Goal: Task Accomplishment & Management: Manage account settings

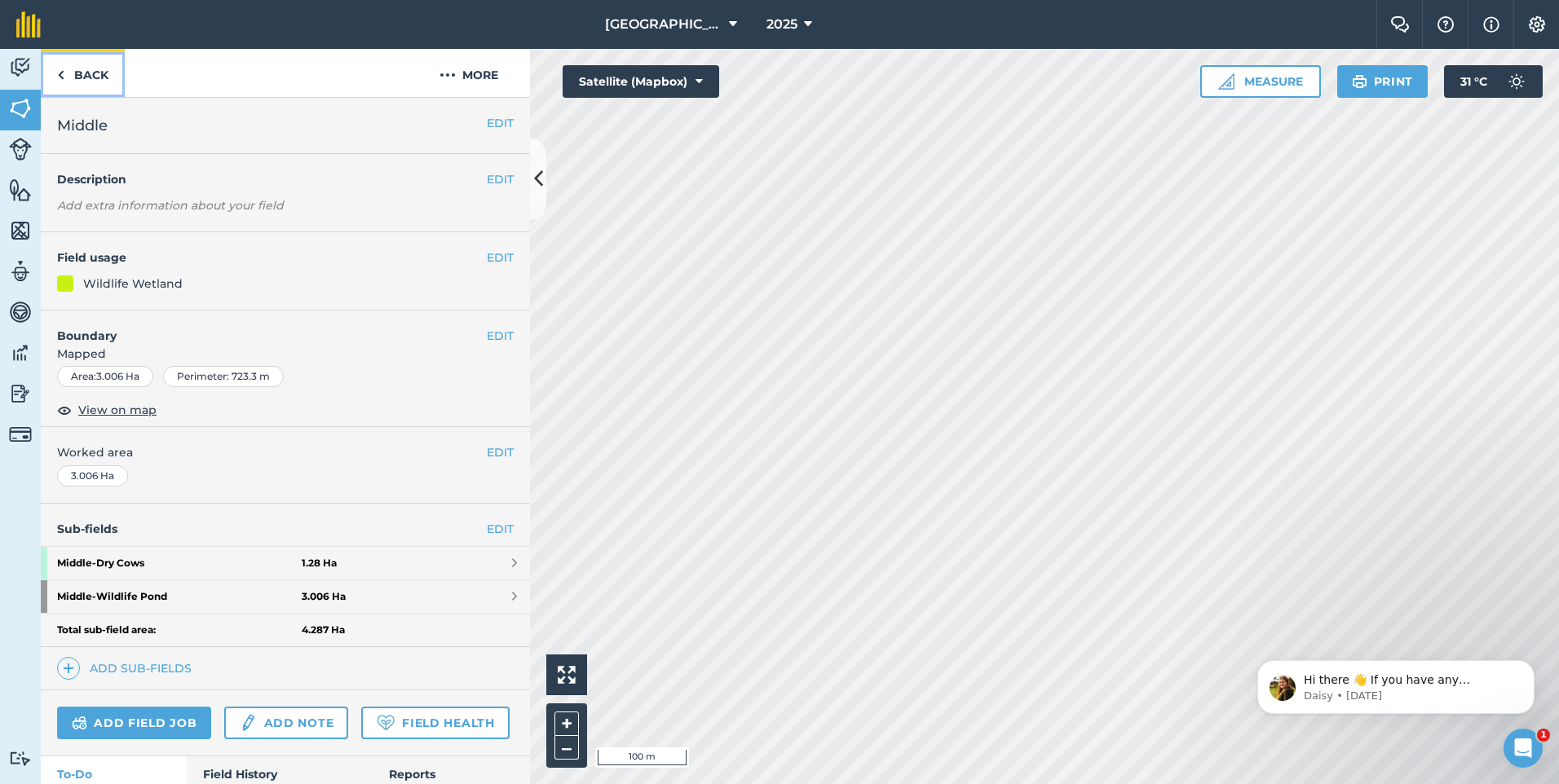
click at [86, 72] on link "Back" at bounding box center [83, 73] width 84 height 48
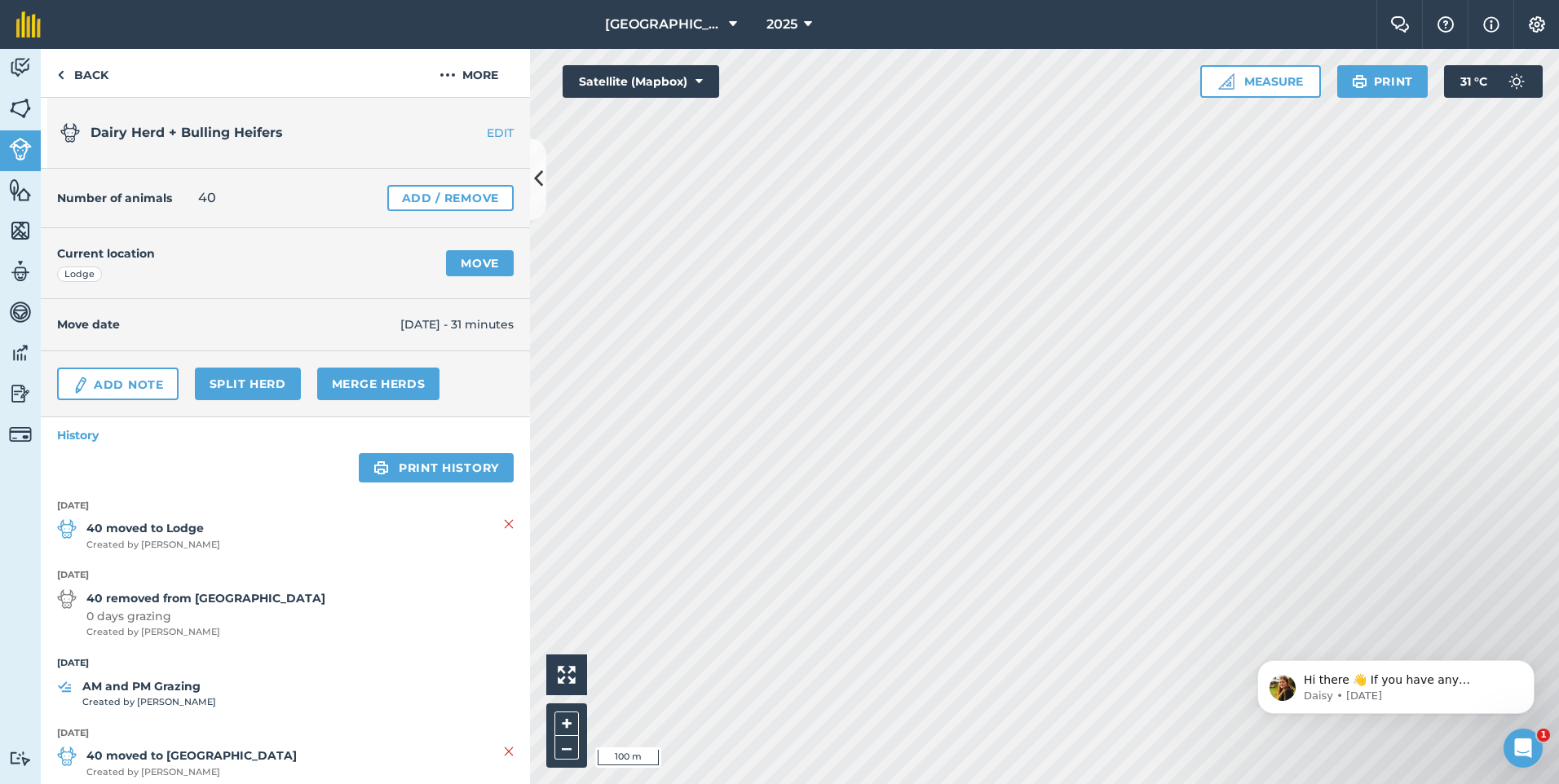
click at [69, 528] on img at bounding box center [67, 529] width 19 height 19
click at [483, 130] on link "EDIT" at bounding box center [478, 133] width 102 height 17
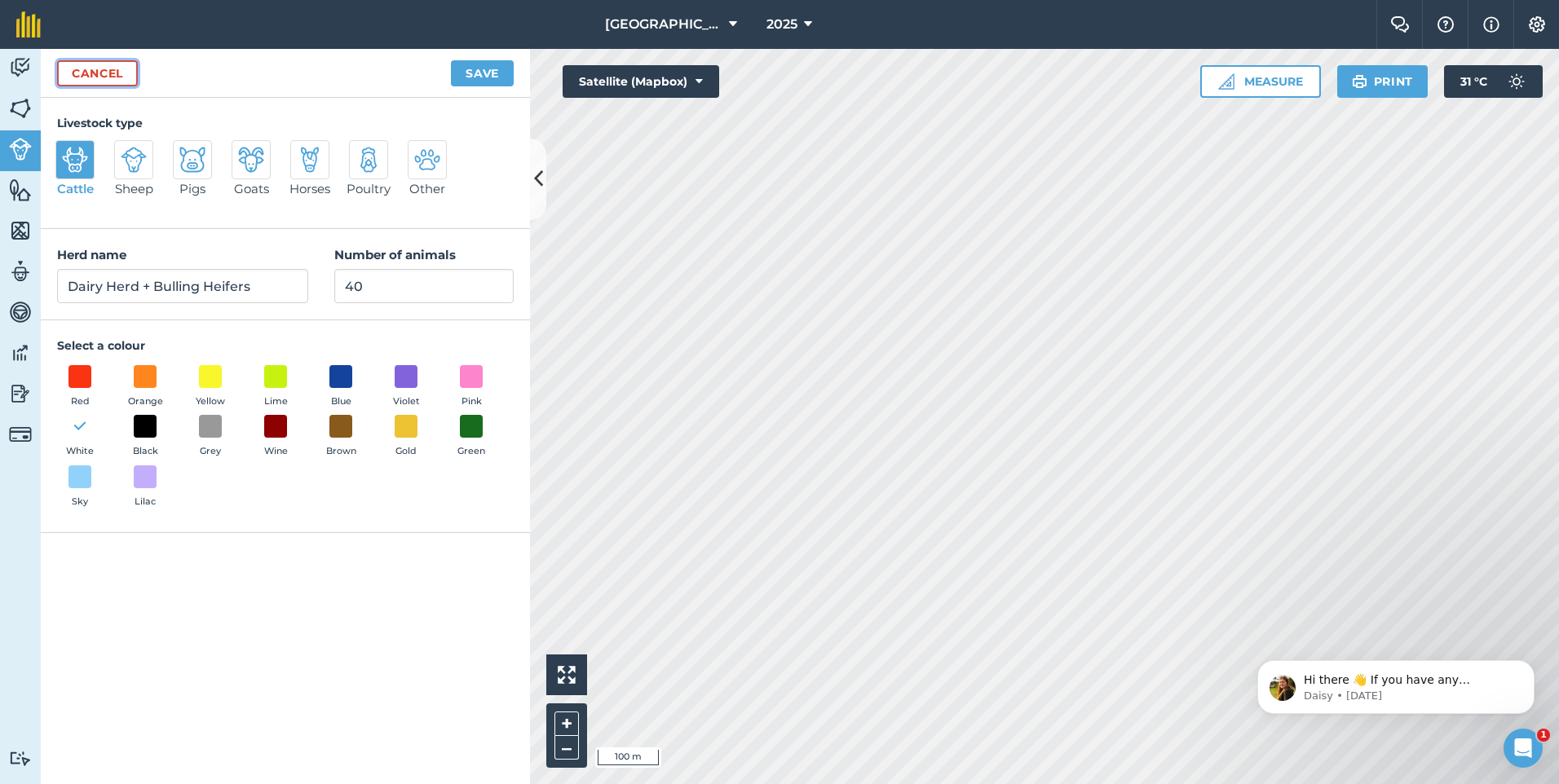
click at [102, 72] on link "Cancel" at bounding box center [97, 74] width 81 height 26
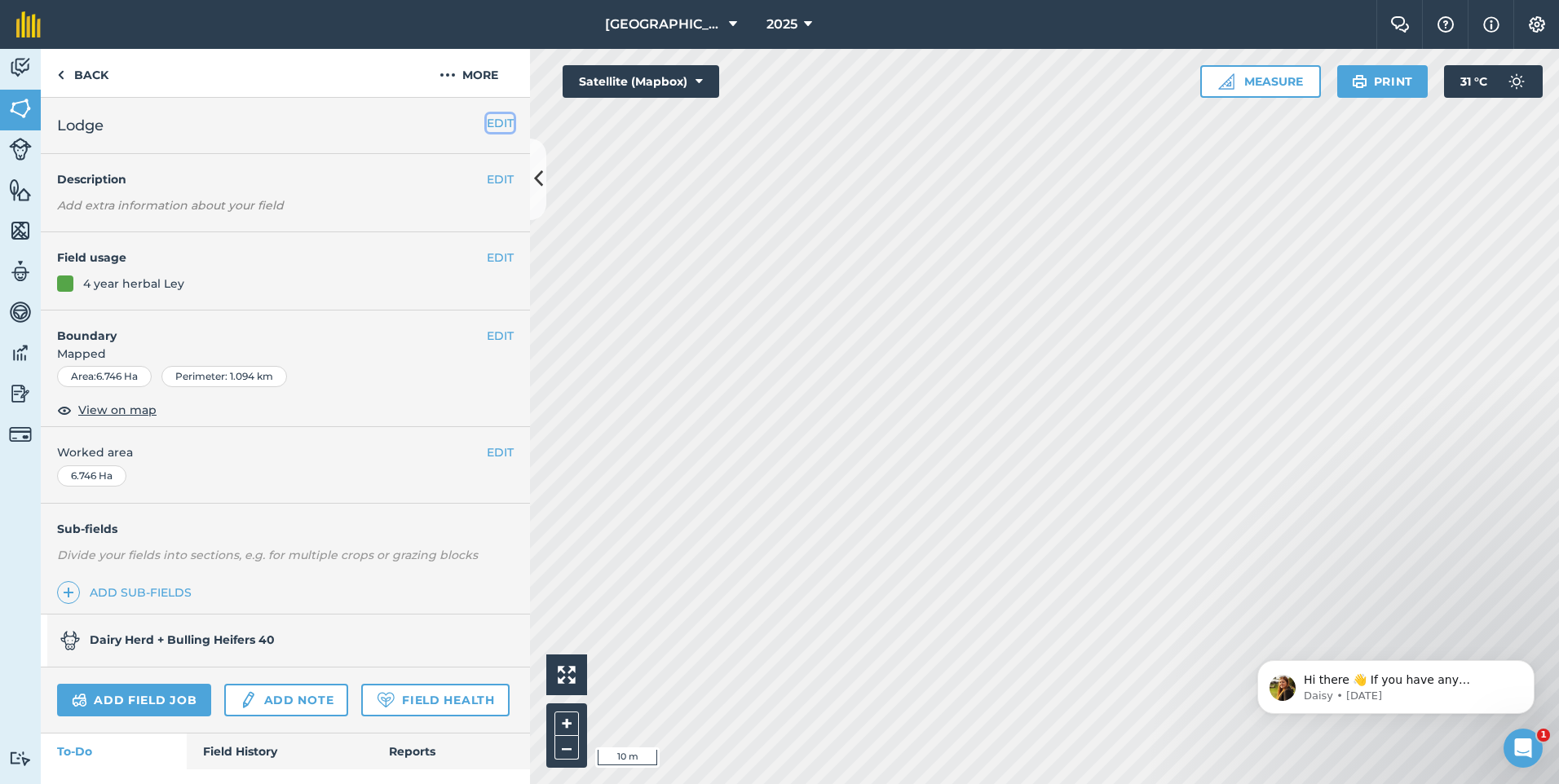
click at [492, 130] on button "EDIT" at bounding box center [500, 122] width 27 height 18
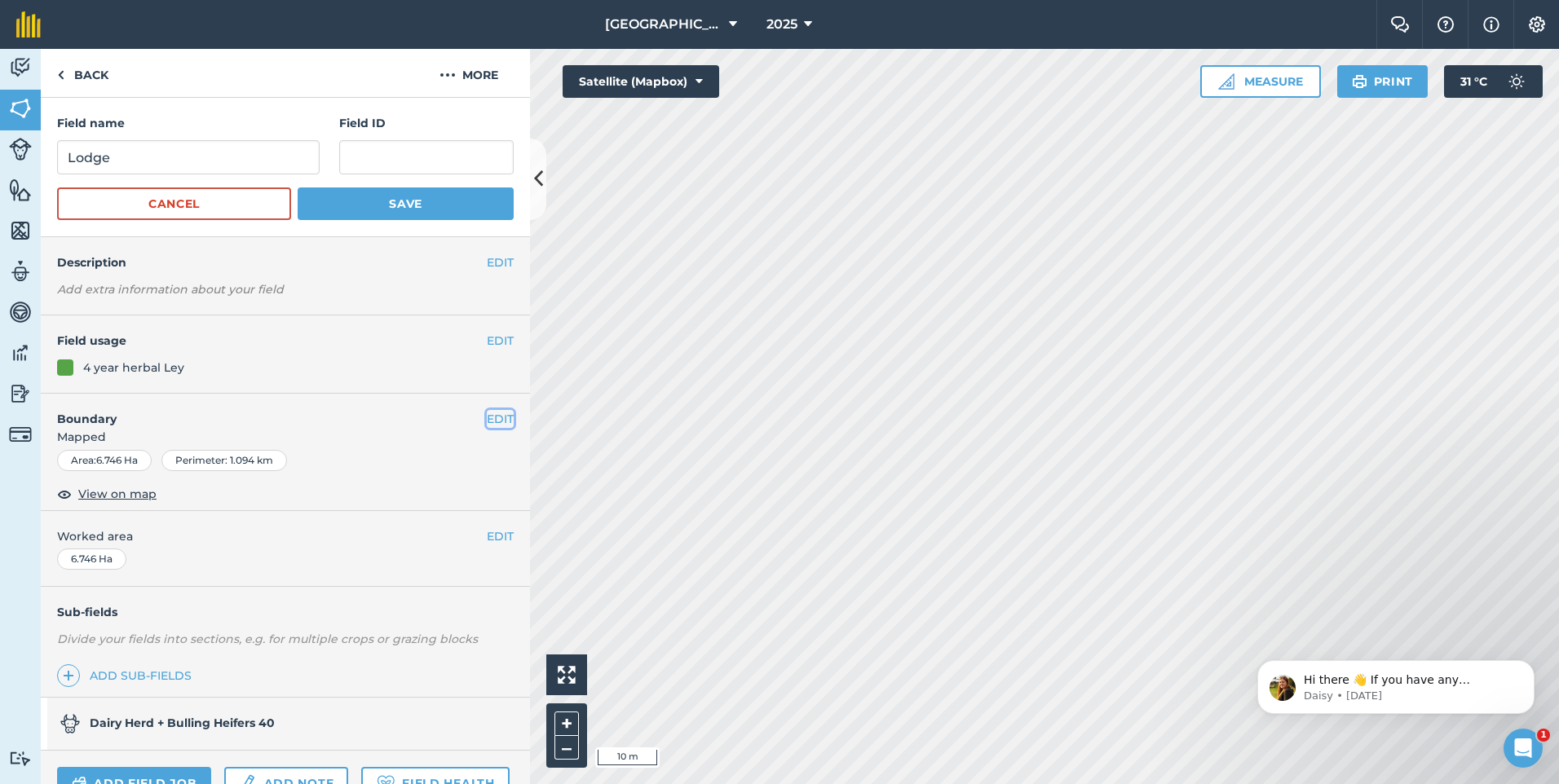
click at [491, 419] on button "EDIT" at bounding box center [500, 419] width 27 height 18
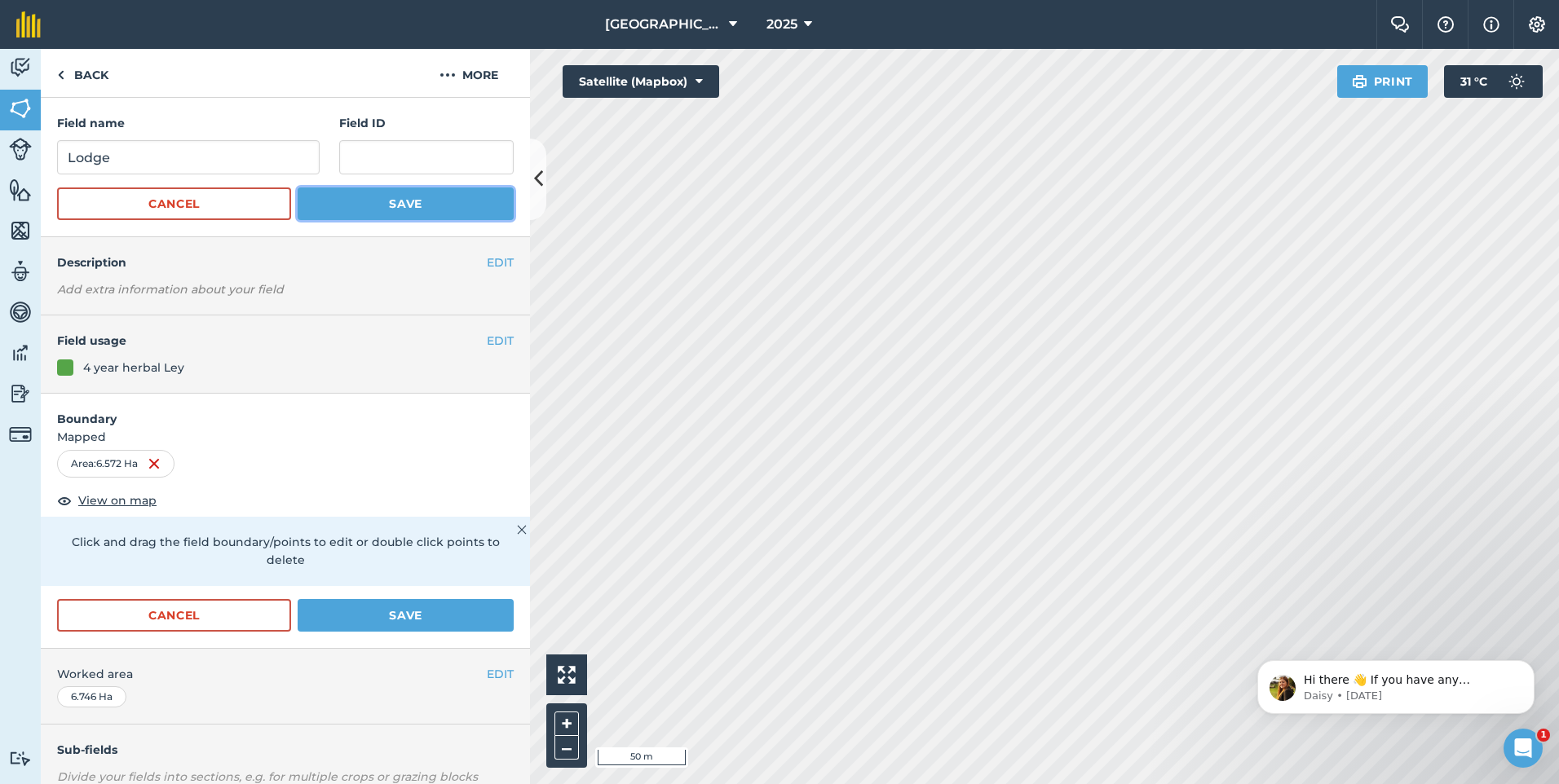
click at [408, 204] on button "Save" at bounding box center [405, 203] width 216 height 32
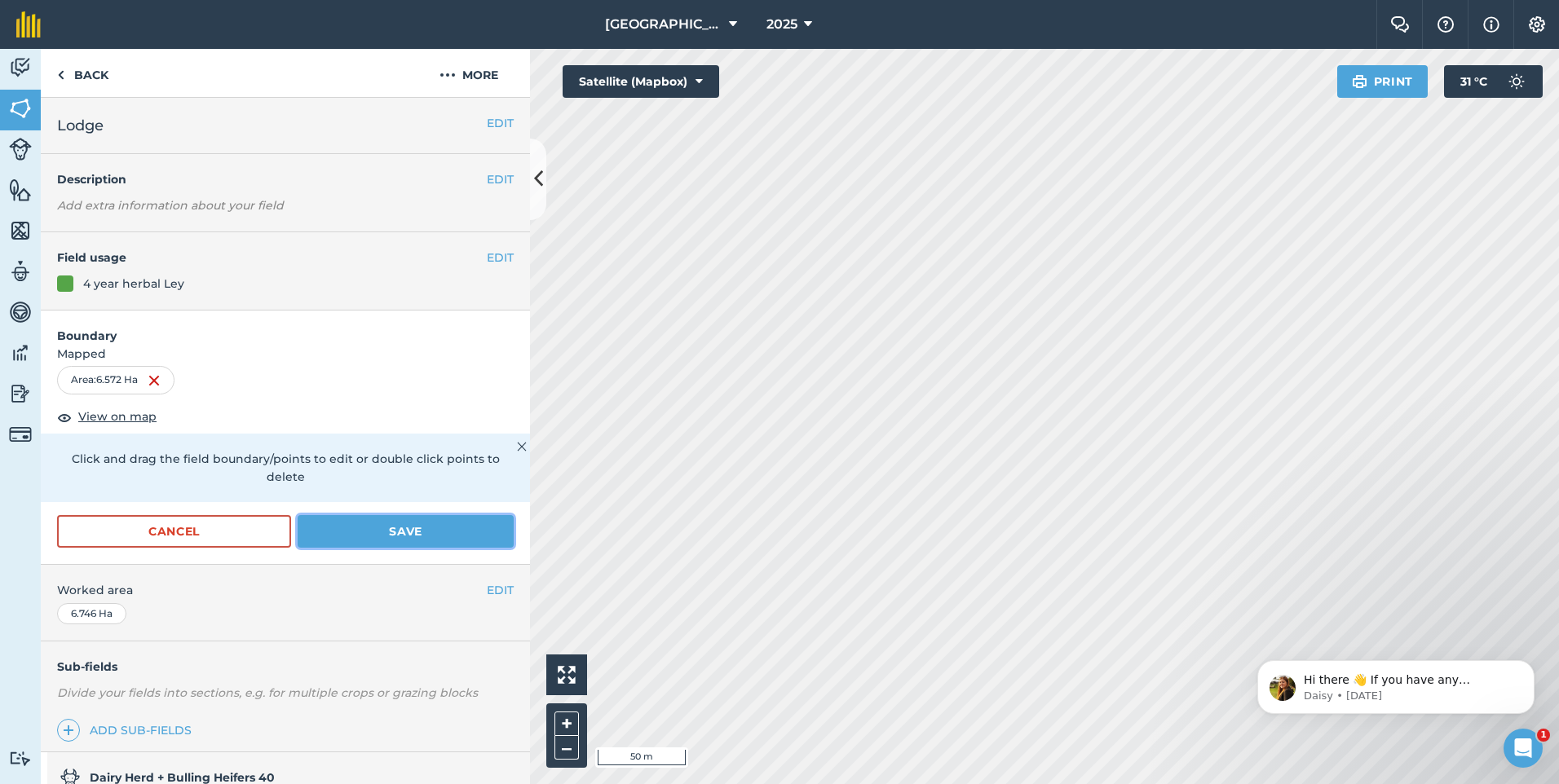
click at [399, 538] on button "Save" at bounding box center [405, 531] width 216 height 32
